Goal: Navigation & Orientation: Find specific page/section

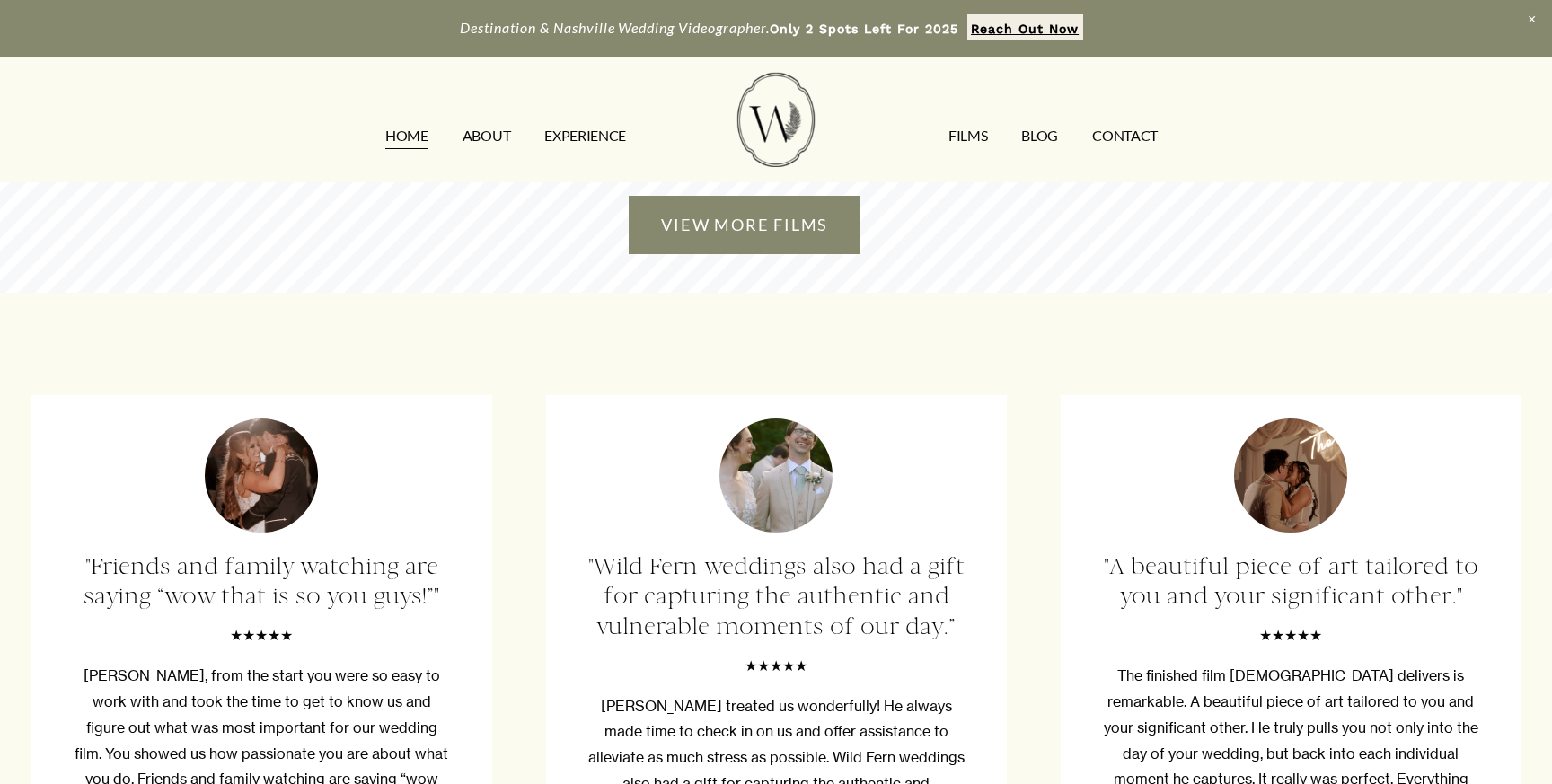
scroll to position [4497, 0]
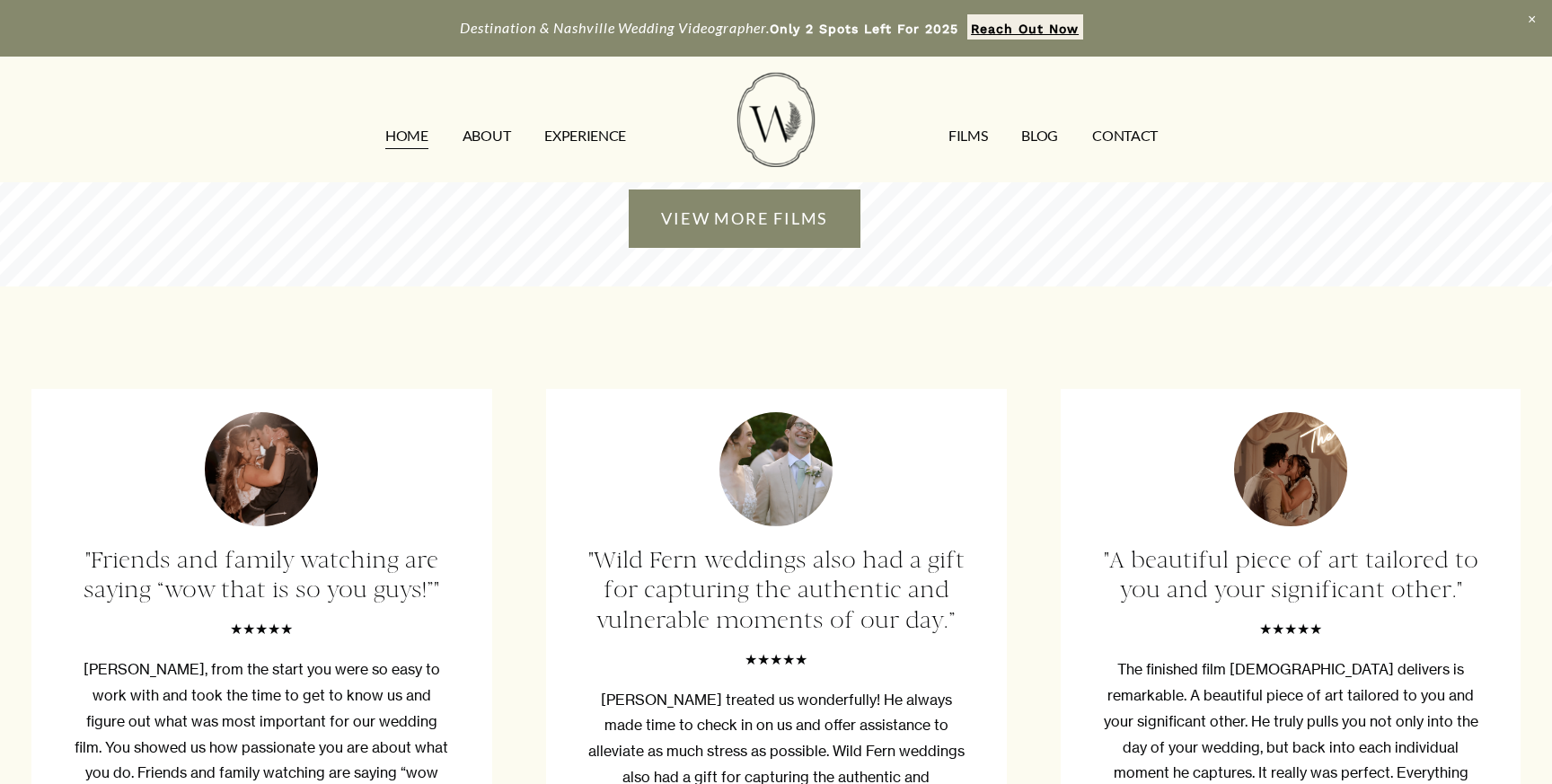
click at [598, 139] on link "EXPERIENCE" at bounding box center [585, 136] width 82 height 29
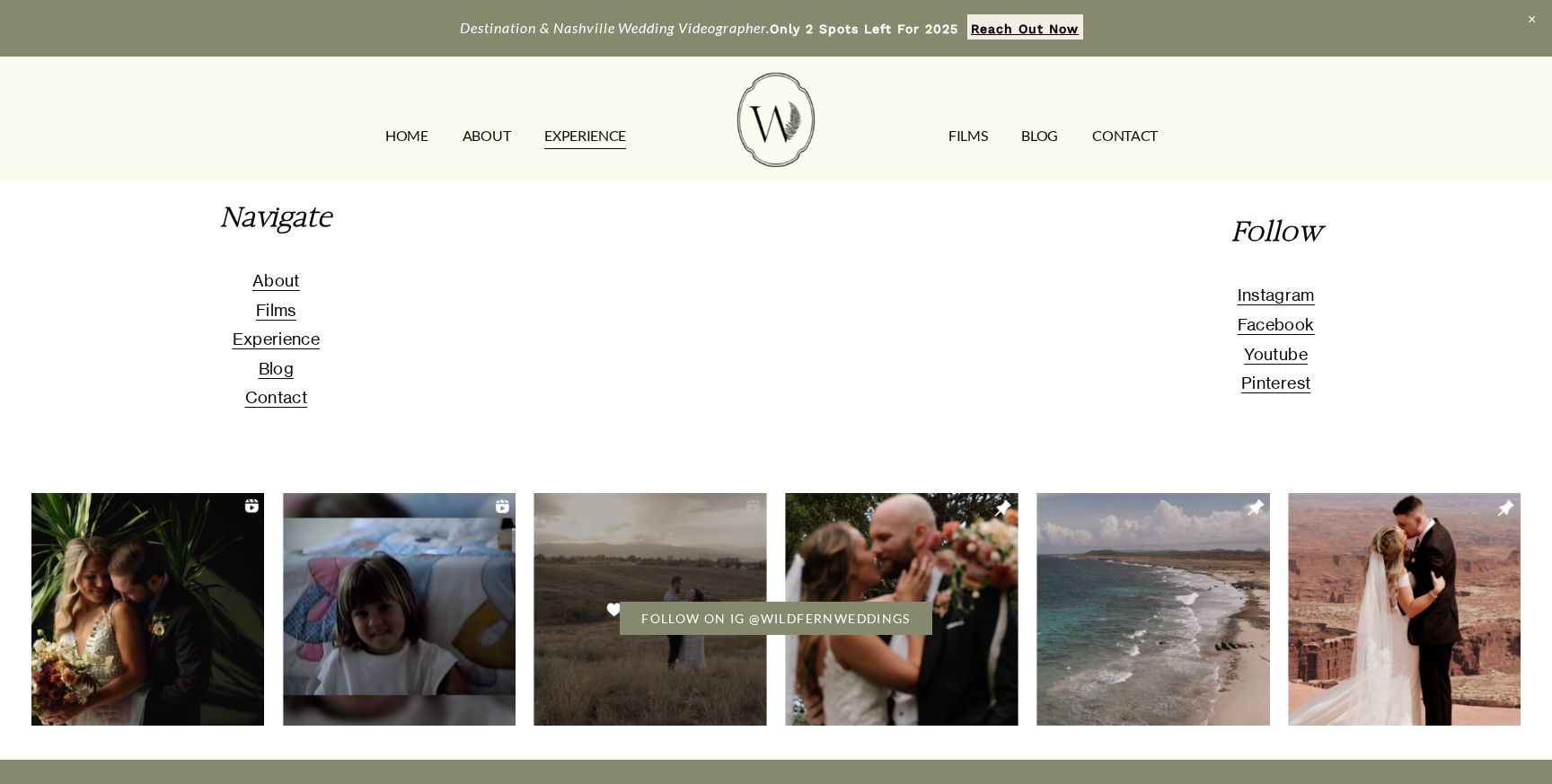
scroll to position [3960, 0]
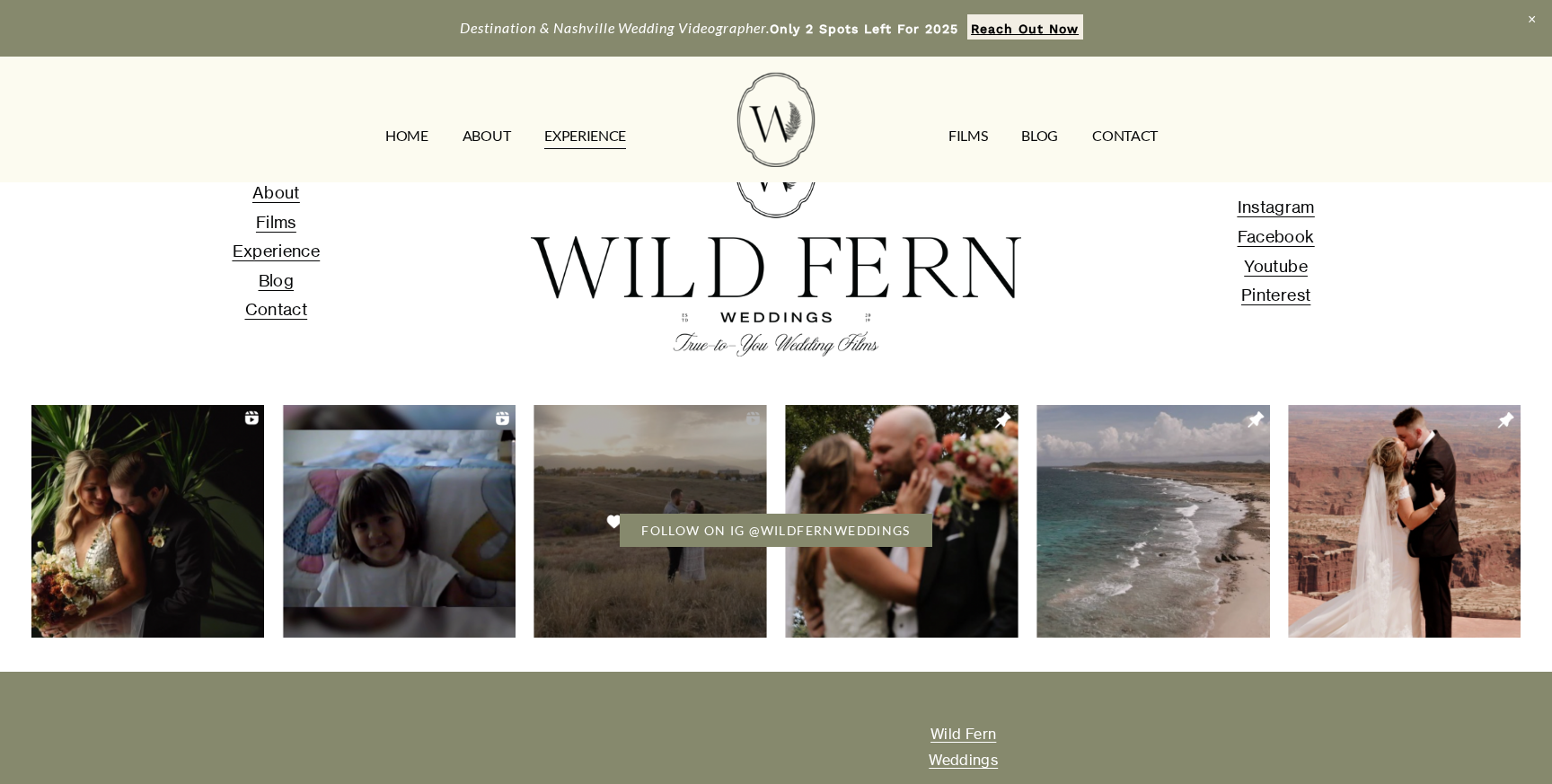
click at [274, 314] on span "Contact" at bounding box center [277, 309] width 63 height 20
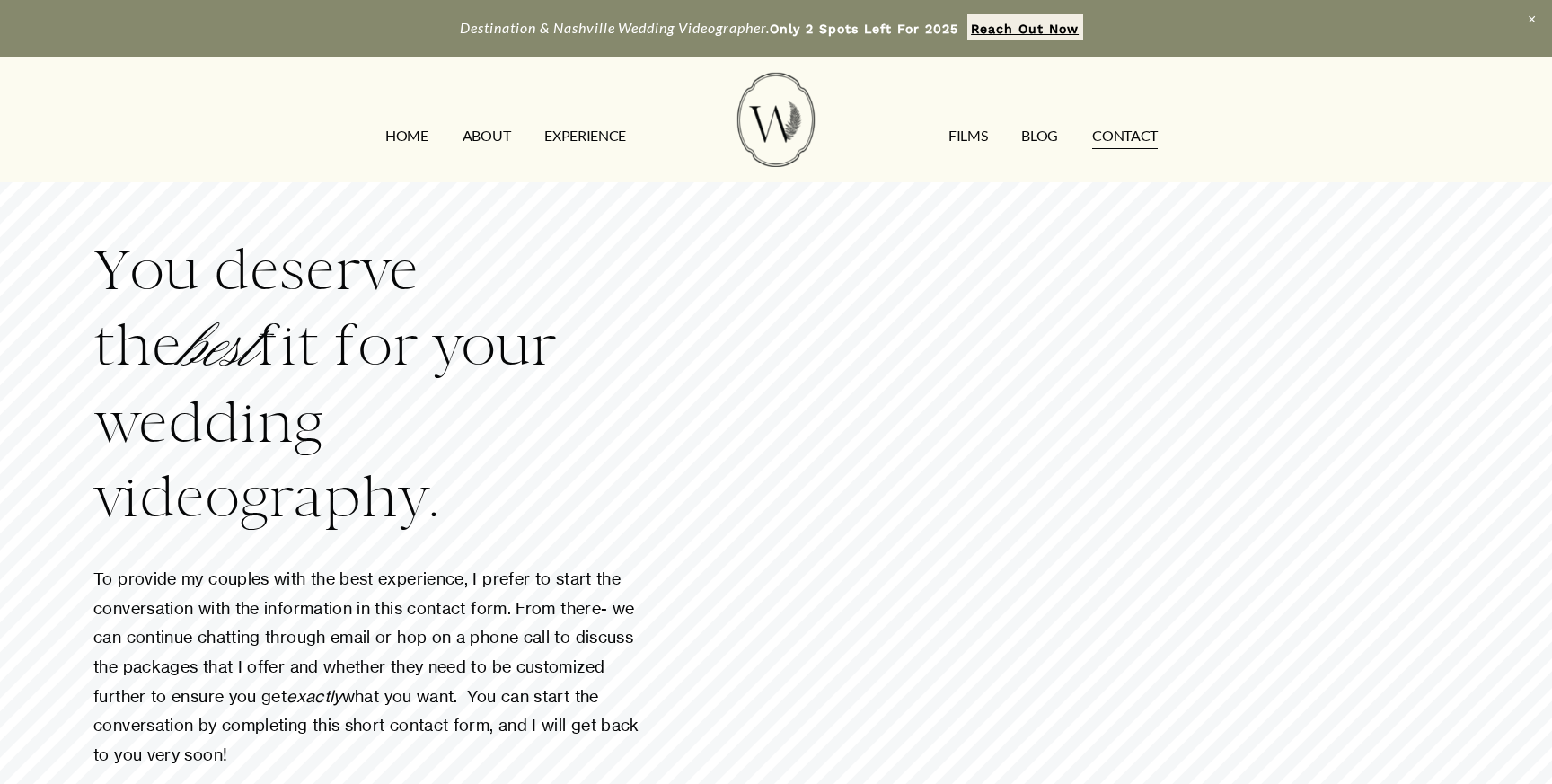
click at [487, 120] on div at bounding box center [776, 119] width 744 height 94
click at [484, 131] on link "ABOUT" at bounding box center [486, 136] width 47 height 29
